Goal: Task Accomplishment & Management: Complete application form

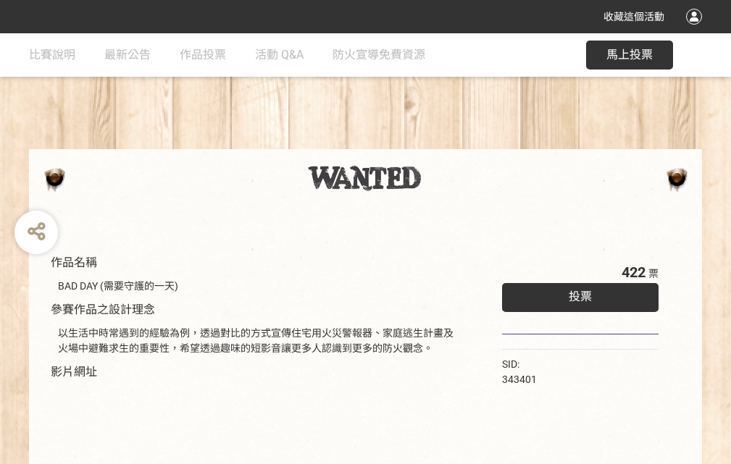
click at [696, 30] on div "收藏這個活動" at bounding box center [365, 16] width 731 height 33
click at [453, 143] on div "作品名稱 BAD DAY (需要守護的一天) 參賽作品之設計理念 以生活中時常遇到的經驗為例，透過對比的方式宣傳住宅用火災警報器、家庭逃生計畫及火場中避難求生…" at bounding box center [365, 337] width 731 height 609
click at [576, 293] on span "投票" at bounding box center [580, 297] width 23 height 14
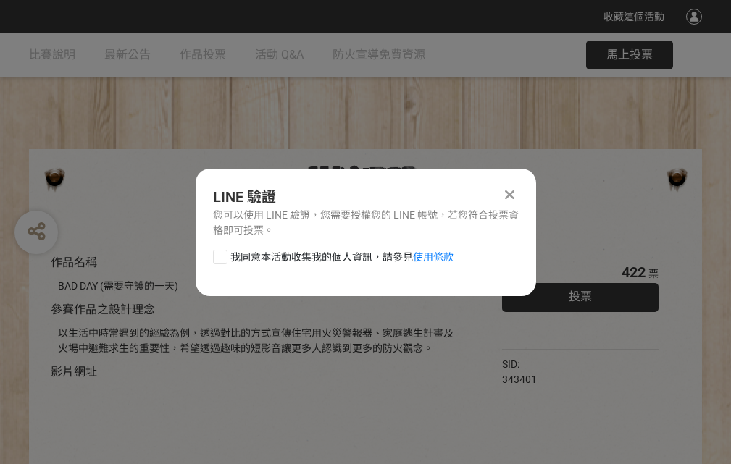
click at [219, 254] on div at bounding box center [220, 257] width 14 height 14
checkbox input "true"
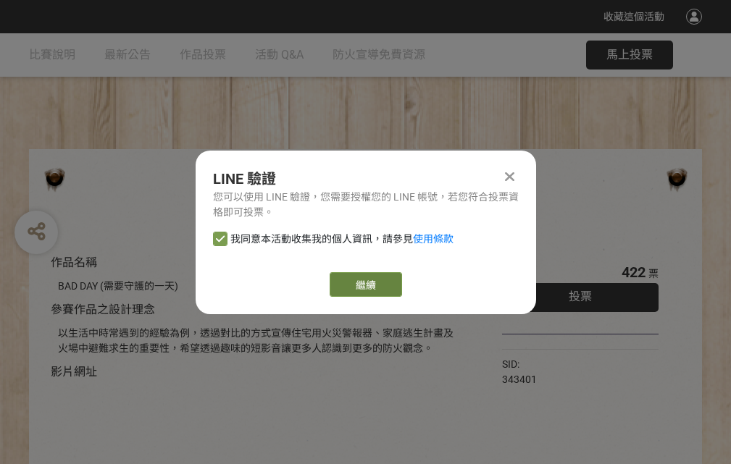
click at [364, 285] on link "繼續" at bounding box center [366, 284] width 72 height 25
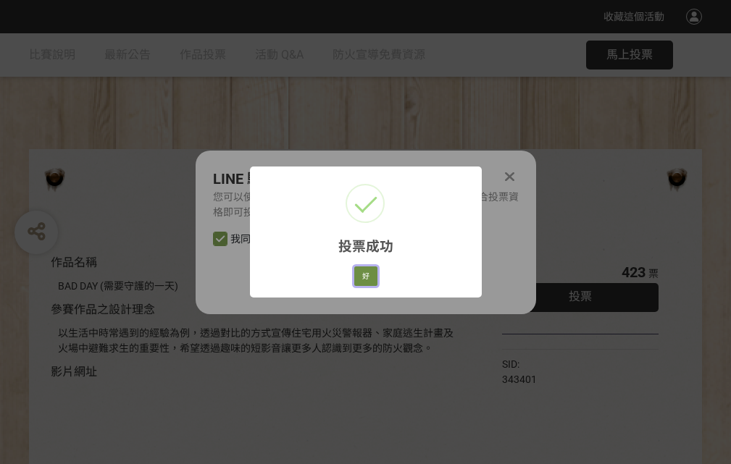
click at [361, 274] on button "好" at bounding box center [365, 277] width 23 height 20
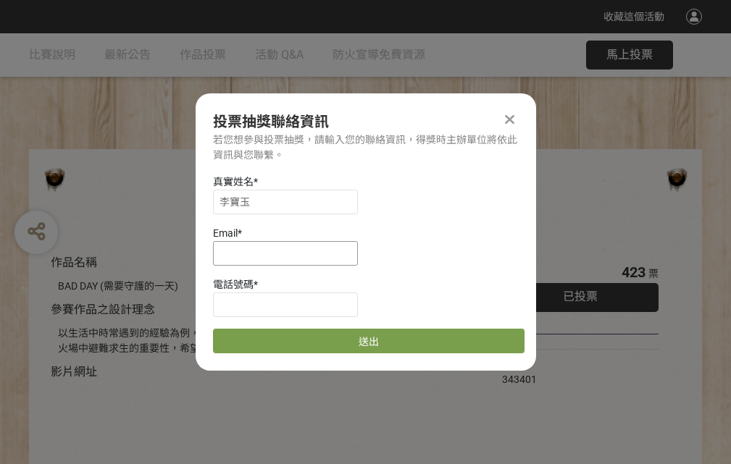
click at [290, 253] on input at bounding box center [285, 253] width 145 height 25
type input "[EMAIL_ADDRESS][DOMAIN_NAME]"
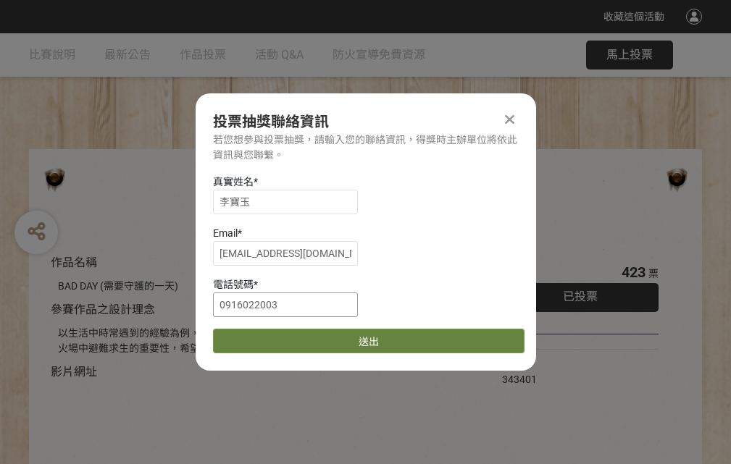
type input "0916022003"
click at [254, 336] on button "送出" at bounding box center [368, 341] width 311 height 25
